Goal: Use online tool/utility: Utilize a website feature to perform a specific function

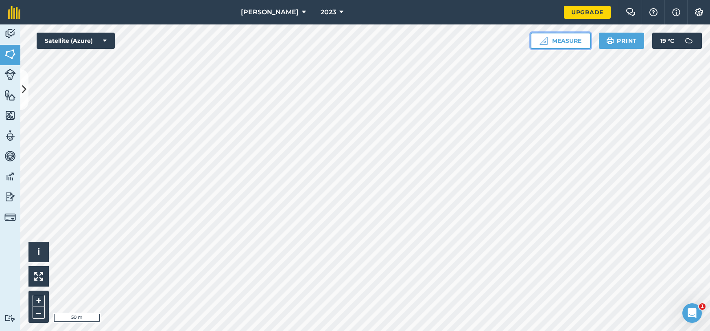
click at [581, 40] on button "Measure" at bounding box center [561, 41] width 60 height 16
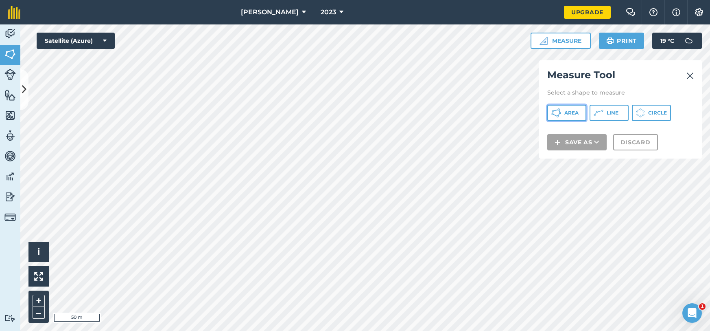
click at [574, 111] on span "Area" at bounding box center [572, 112] width 14 height 7
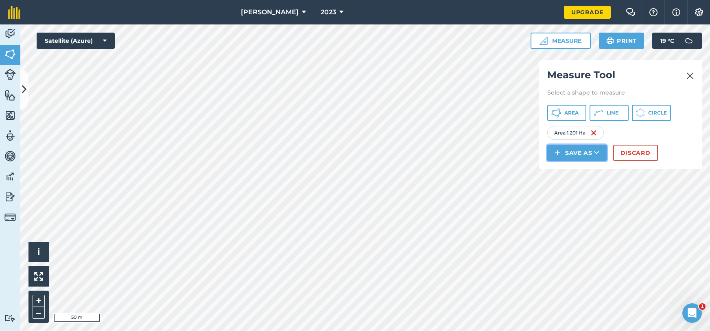
click at [574, 155] on button "Save as" at bounding box center [576, 153] width 59 height 16
click at [583, 213] on link "Note" at bounding box center [577, 208] width 57 height 18
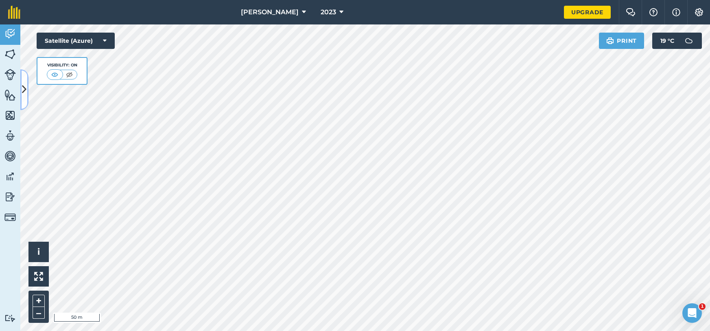
click at [24, 99] on button at bounding box center [24, 89] width 8 height 41
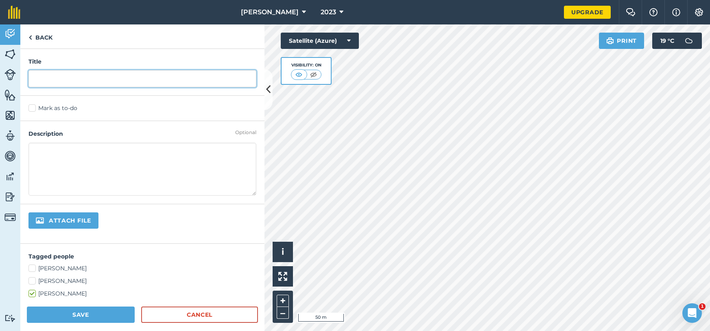
click at [78, 81] on input "text" at bounding box center [142, 78] width 228 height 17
type input "1.2"
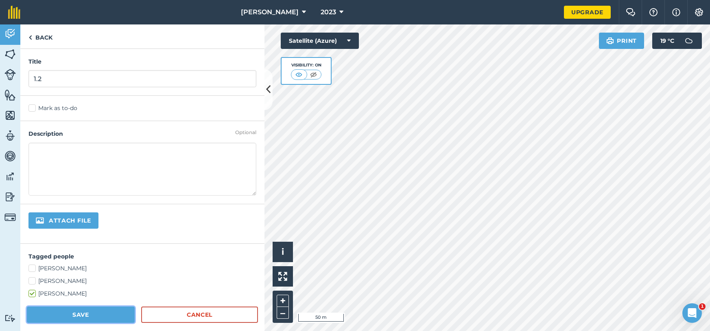
click at [54, 317] on button "Save" at bounding box center [81, 314] width 108 height 16
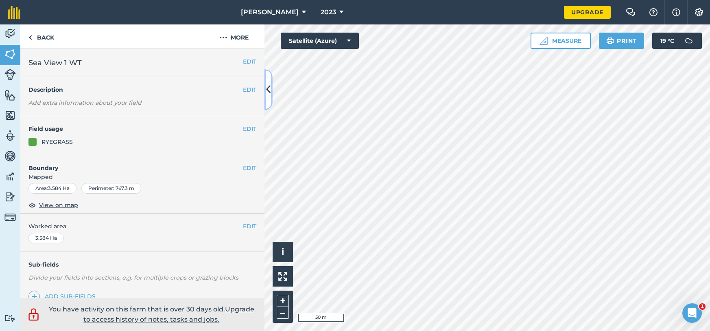
click at [270, 100] on button at bounding box center [269, 89] width 8 height 41
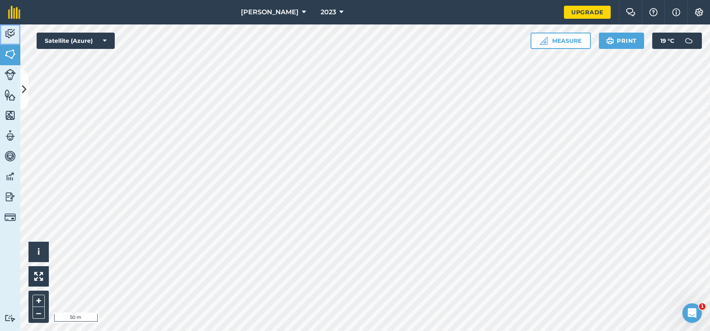
click at [11, 32] on img at bounding box center [9, 34] width 11 height 12
